Goal: Ask a question: Seek information or help from site administrators or community

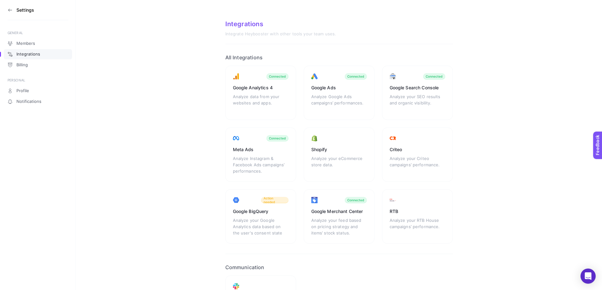
click at [23, 11] on h3 "Settings" at bounding box center [25, 10] width 18 height 5
click at [7, 9] on aside "Settings GENERAL Members Integrations Billing PERSONAL Profile Notifications" at bounding box center [38, 145] width 76 height 290
click at [18, 10] on h3 "Settings" at bounding box center [25, 10] width 18 height 5
click at [10, 11] on icon at bounding box center [10, 10] width 5 height 5
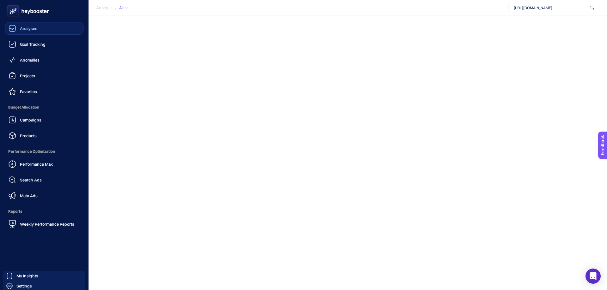
click at [21, 32] on div "Analyses" at bounding box center [23, 29] width 29 height 8
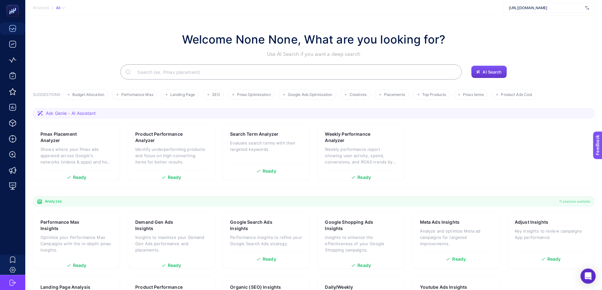
click at [486, 71] on span "AI Search" at bounding box center [492, 72] width 19 height 5
click at [334, 73] on input "Search" at bounding box center [294, 72] width 324 height 18
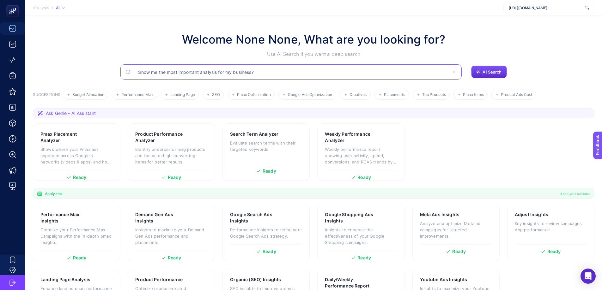
type input "Show me the most important analysis for my business?"
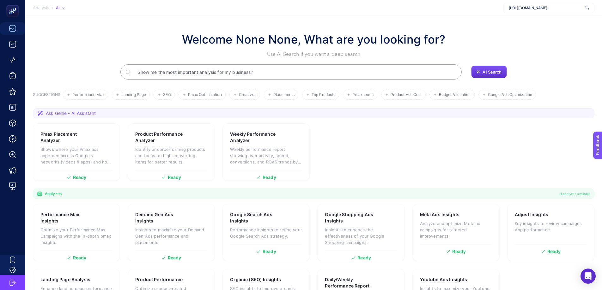
click at [86, 116] on span "Ask Genie - AI Assistant" at bounding box center [71, 113] width 50 height 6
click at [56, 115] on span "Ask Genie - AI Assistant" at bounding box center [71, 113] width 50 height 6
click at [37, 114] on icon at bounding box center [40, 113] width 6 height 6
click at [287, 76] on input "Show me the most important analysis for my business?" at bounding box center [294, 72] width 324 height 18
click at [480, 71] on icon "button" at bounding box center [478, 72] width 4 height 4
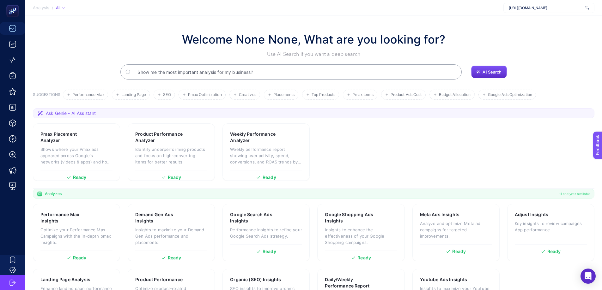
click at [427, 73] on input "Show me the most important analysis for my business?" at bounding box center [294, 72] width 324 height 18
click at [217, 73] on input "Show me the most important analysis for my business? Which analysis will show m…" at bounding box center [291, 72] width 316 height 18
click at [290, 72] on input "Show me the most important analyzes for my business? Which analysis will show m…" at bounding box center [291, 72] width 316 height 18
type input "Show me the most important analyzes for my business? Which report will show me …"
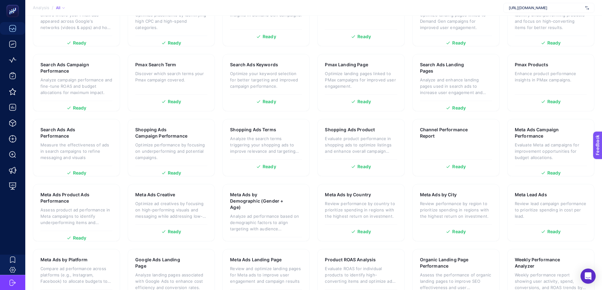
scroll to position [506, 0]
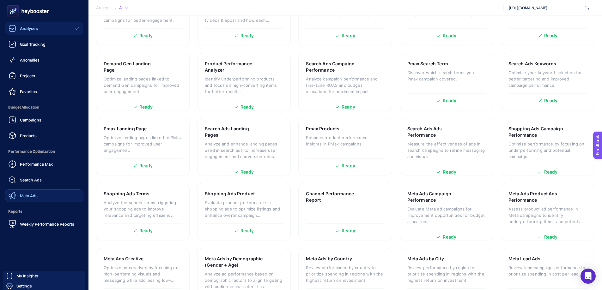
click at [21, 198] on span "Meta Ads" at bounding box center [29, 195] width 18 height 5
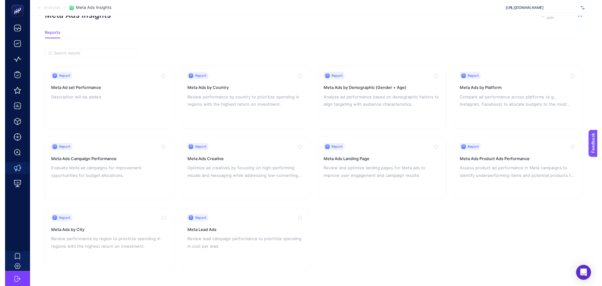
scroll to position [24, 0]
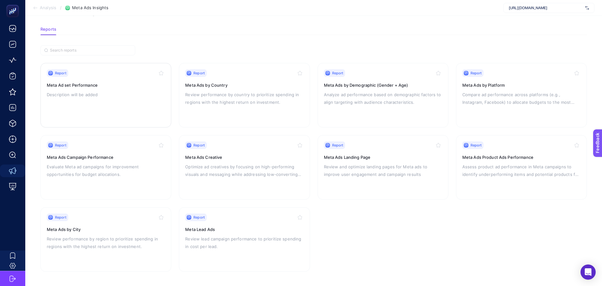
click at [101, 88] on div "Report Meta Ad set Performance Description will be added" at bounding box center [106, 95] width 118 height 52
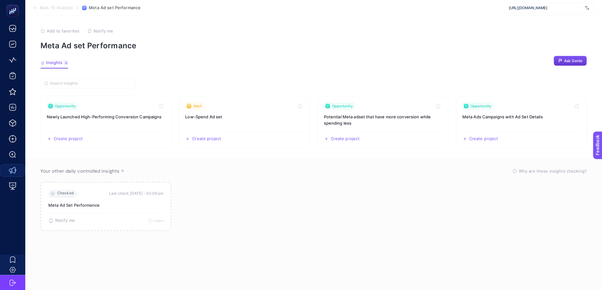
click at [574, 59] on span "Ask Genie" at bounding box center [573, 60] width 18 height 5
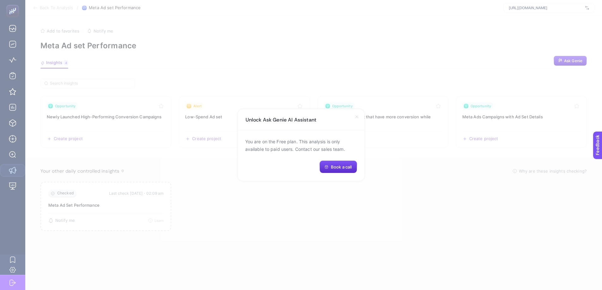
click at [357, 117] on icon at bounding box center [356, 116] width 5 height 5
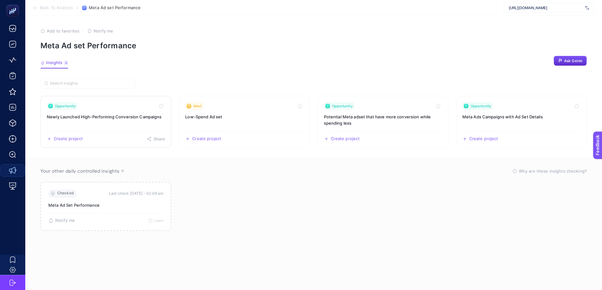
click at [114, 122] on link "Opportunity Newly Launched High-Performing Conversion Campaigns Create project …" at bounding box center [105, 122] width 131 height 52
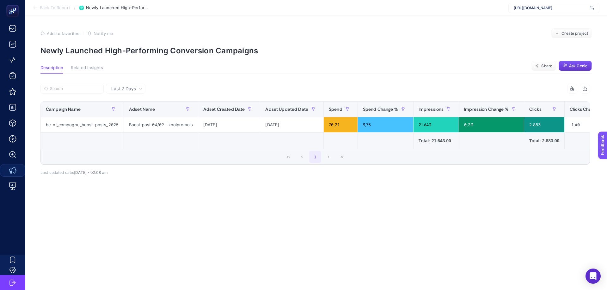
click at [575, 67] on span "Ask Genie" at bounding box center [578, 66] width 18 height 5
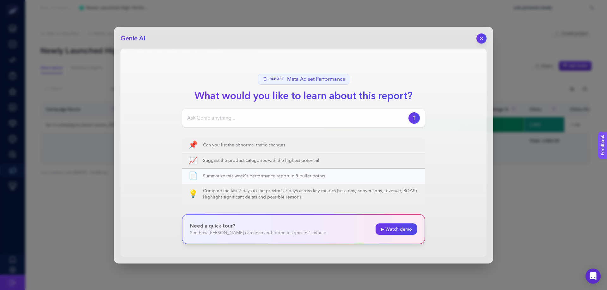
click at [257, 179] on span "Summarize this week's performance report in 5 bullet points" at bounding box center [311, 176] width 216 height 6
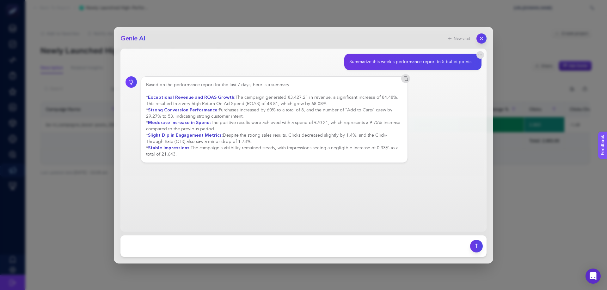
click at [248, 175] on main "Summarize this week's performance report in 5 bullet points Based on the perfor…" at bounding box center [303, 140] width 366 height 183
click at [193, 243] on textarea at bounding box center [295, 247] width 342 height 14
type textarea "what should I improve or evaluate for testing?"
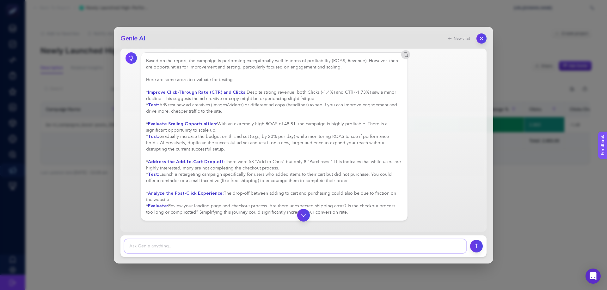
scroll to position [134, 0]
